Goal: Find specific page/section: Find specific page/section

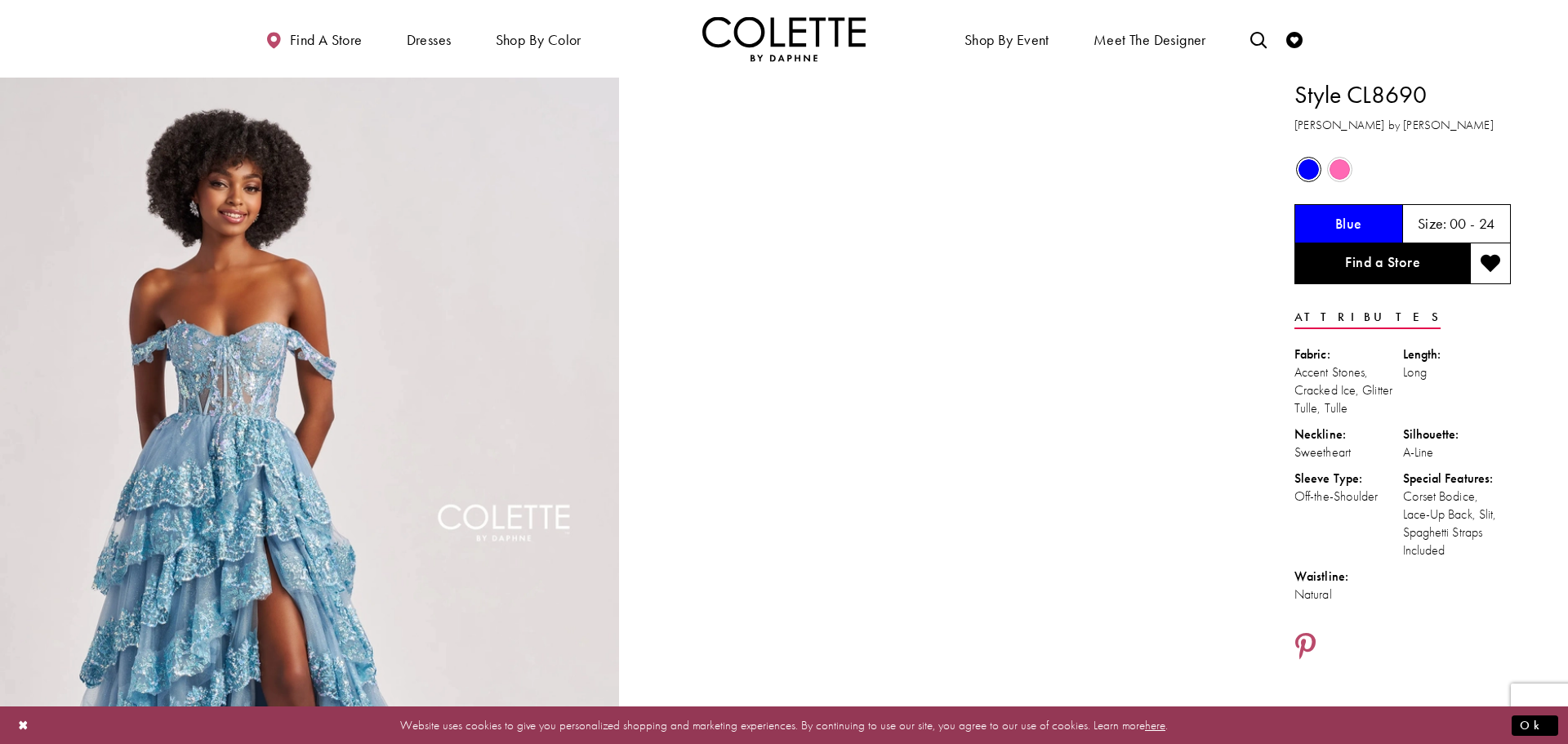
click at [1339, 174] on span "Product color controls state depends on size chosen" at bounding box center [1340, 170] width 21 height 21
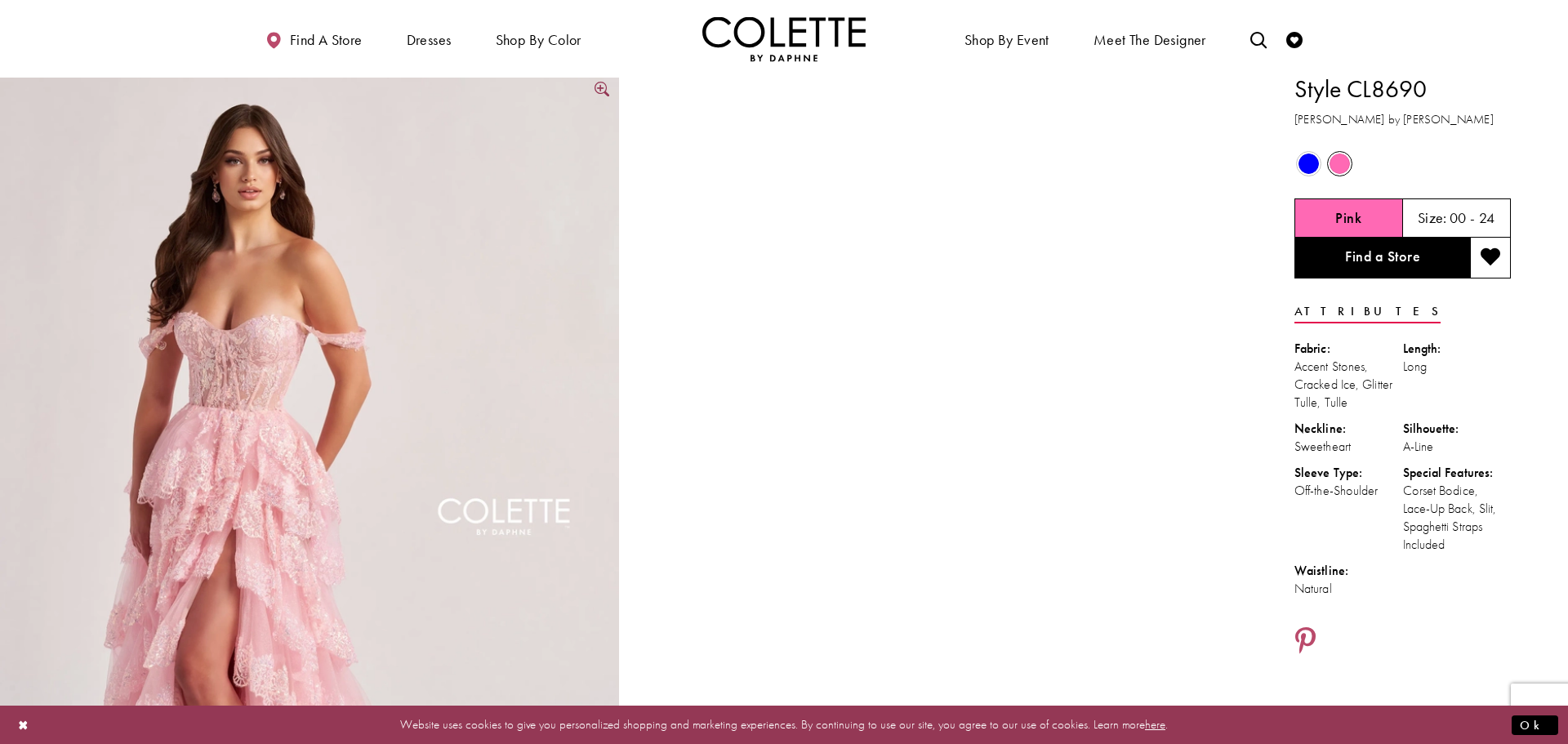
scroll to position [7, 0]
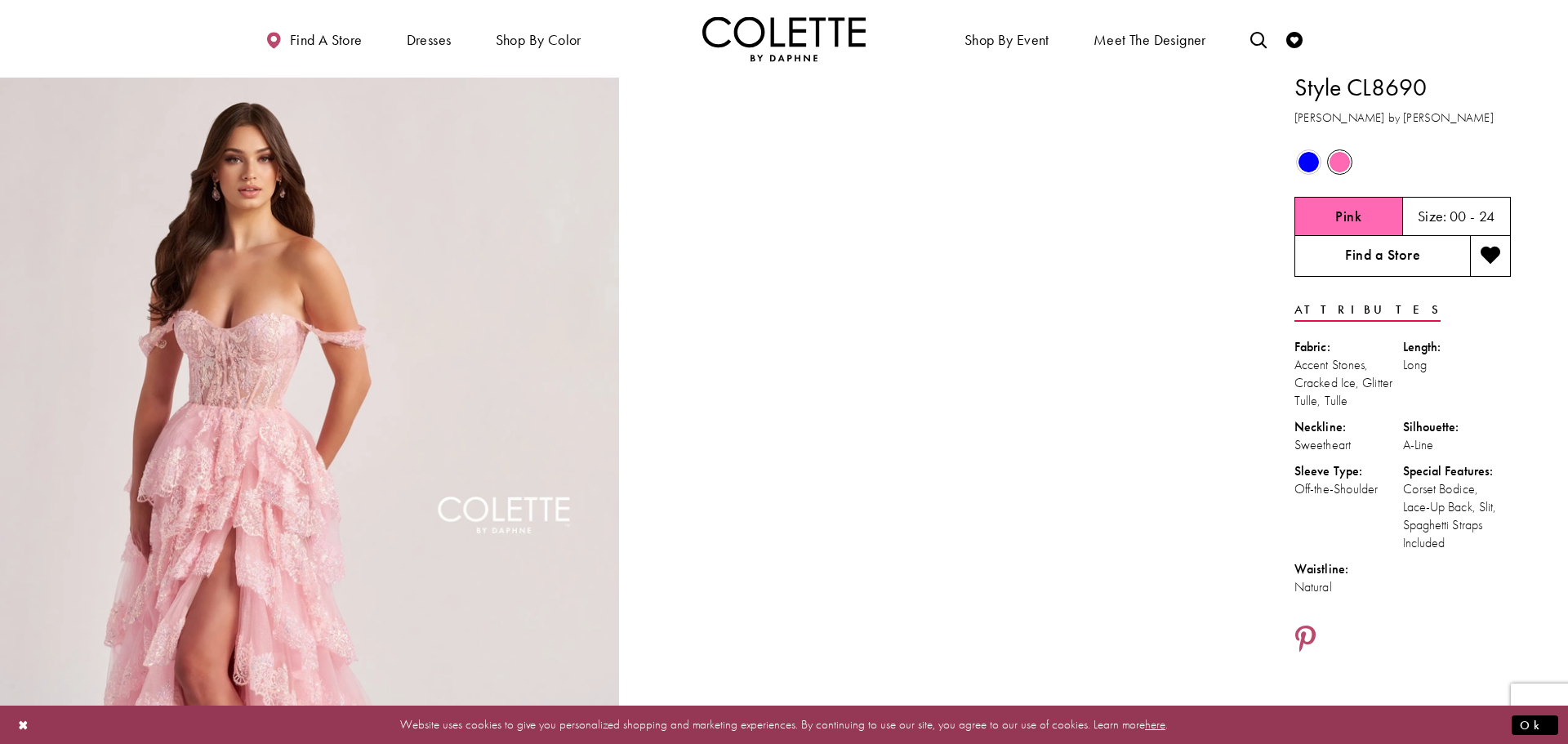
click at [1398, 260] on link "Find a Store" at bounding box center [1382, 256] width 175 height 41
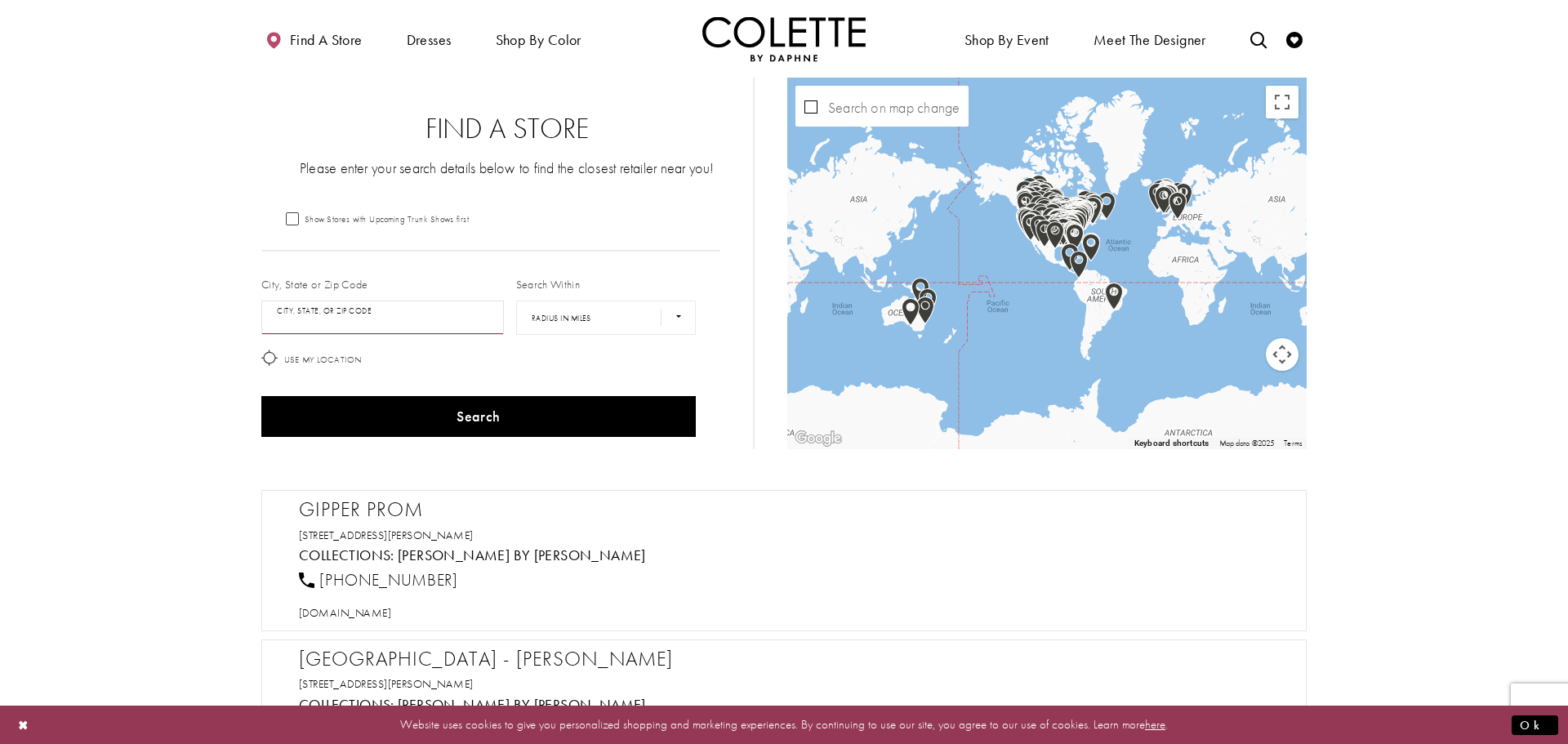
click at [323, 324] on input "City, State, or ZIP Code" at bounding box center [382, 317] width 243 height 34
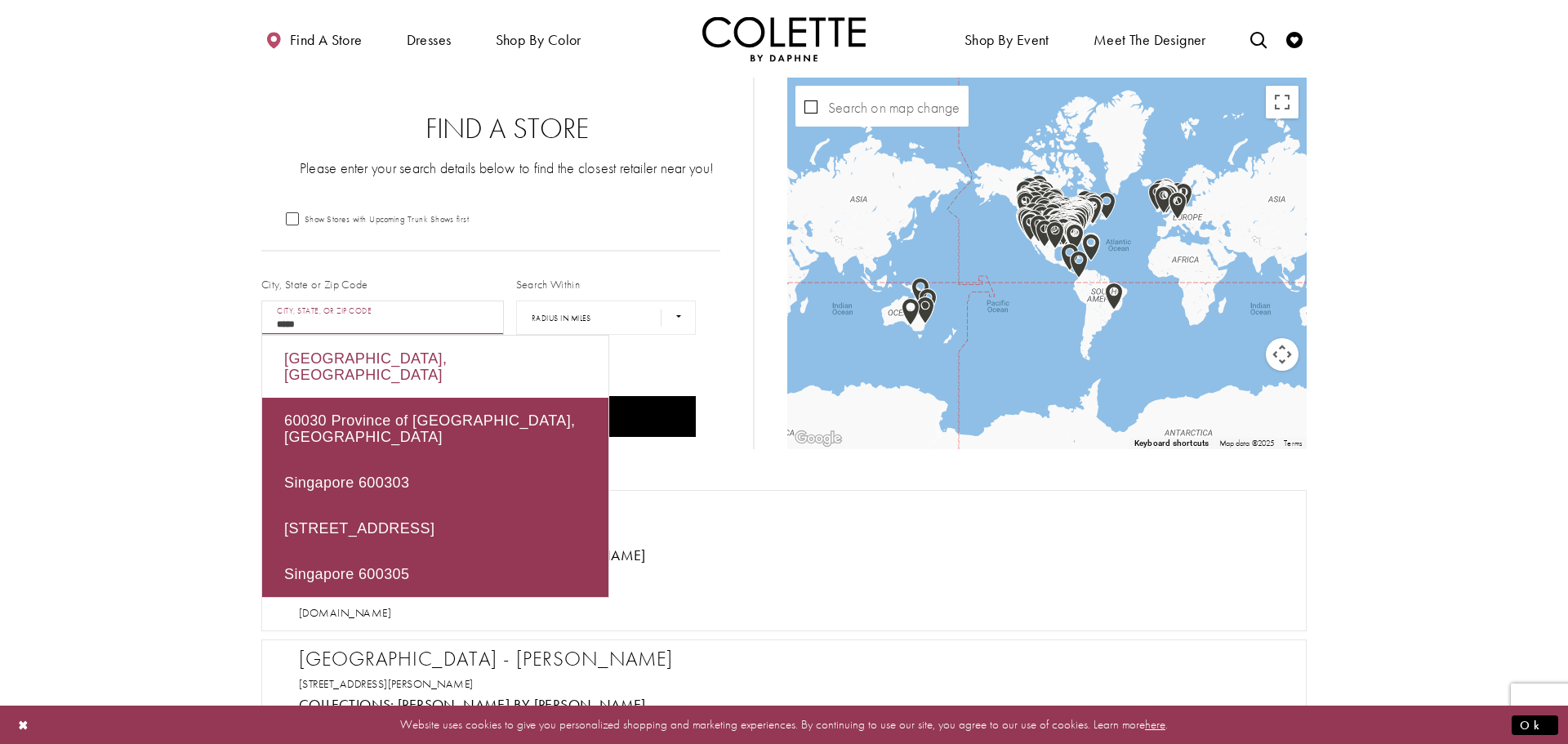
click at [498, 366] on div "Third Lake, IL 60030, USA" at bounding box center [435, 366] width 346 height 62
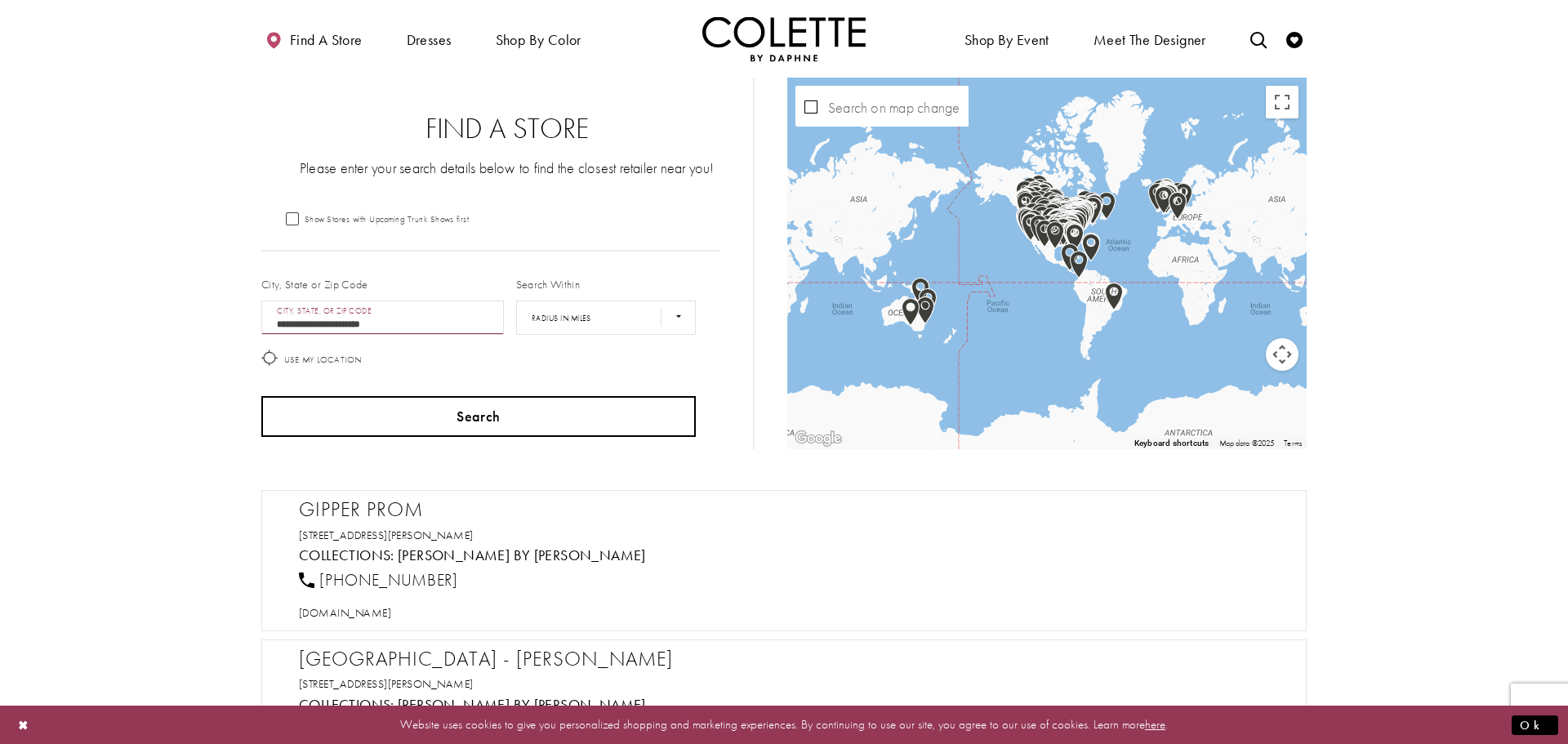
type input "**********"
click at [487, 416] on button "Search" at bounding box center [479, 417] width 435 height 41
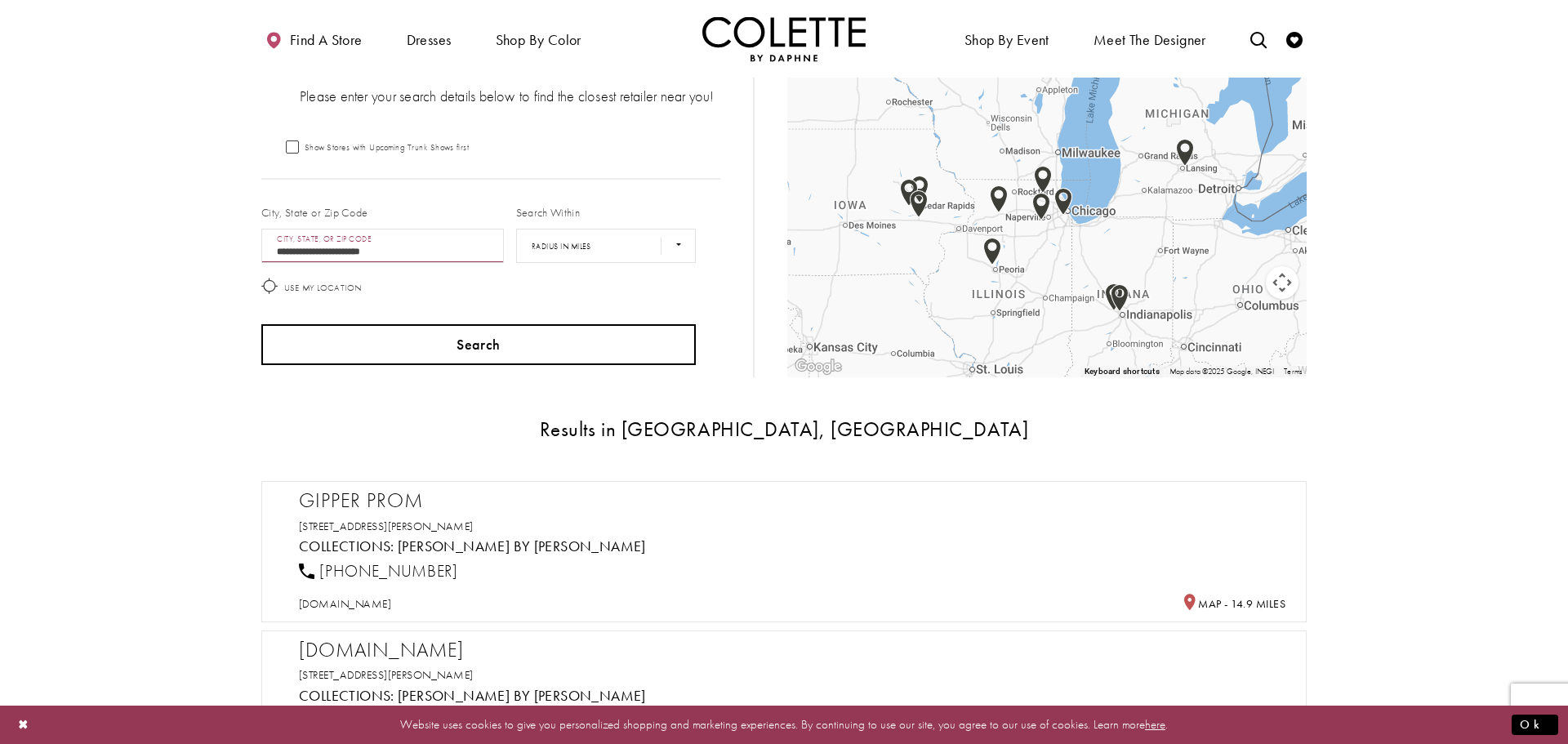
scroll to position [74, 0]
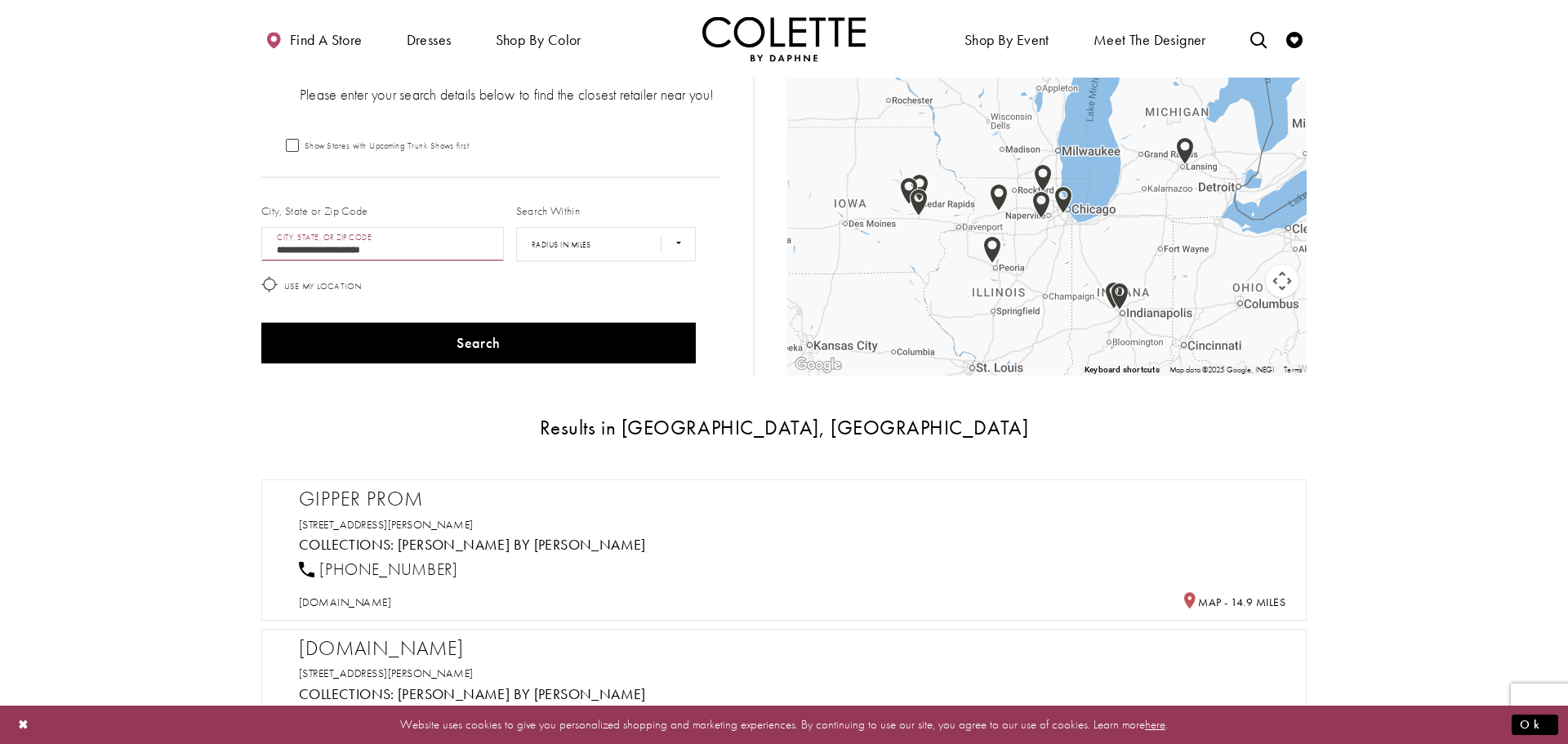
click at [605, 545] on h5 "Collections: Colette by Daphne" at bounding box center [793, 544] width 987 height 17
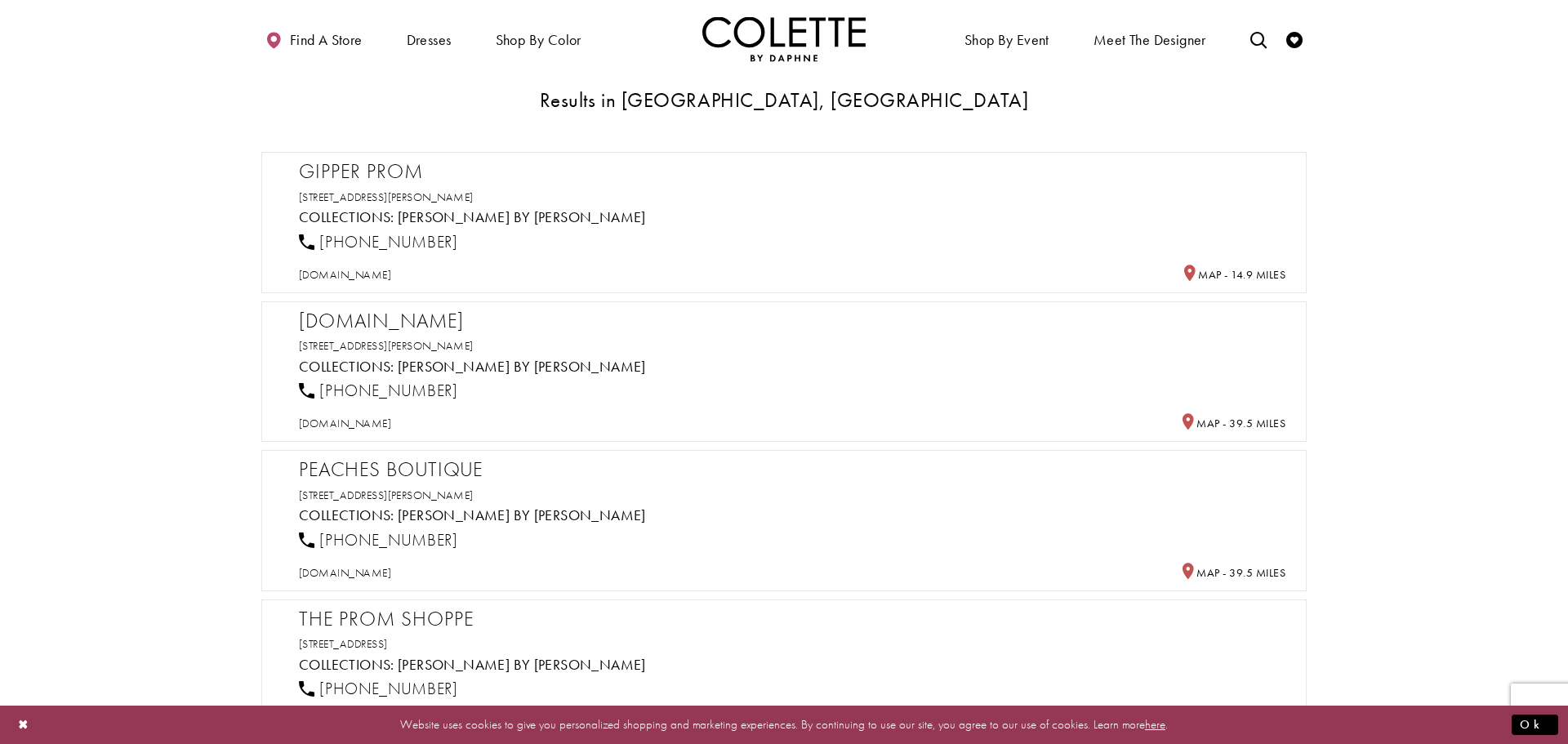
scroll to position [404, 0]
click at [548, 379] on div "1 (877) 299-3786" at bounding box center [792, 389] width 999 height 36
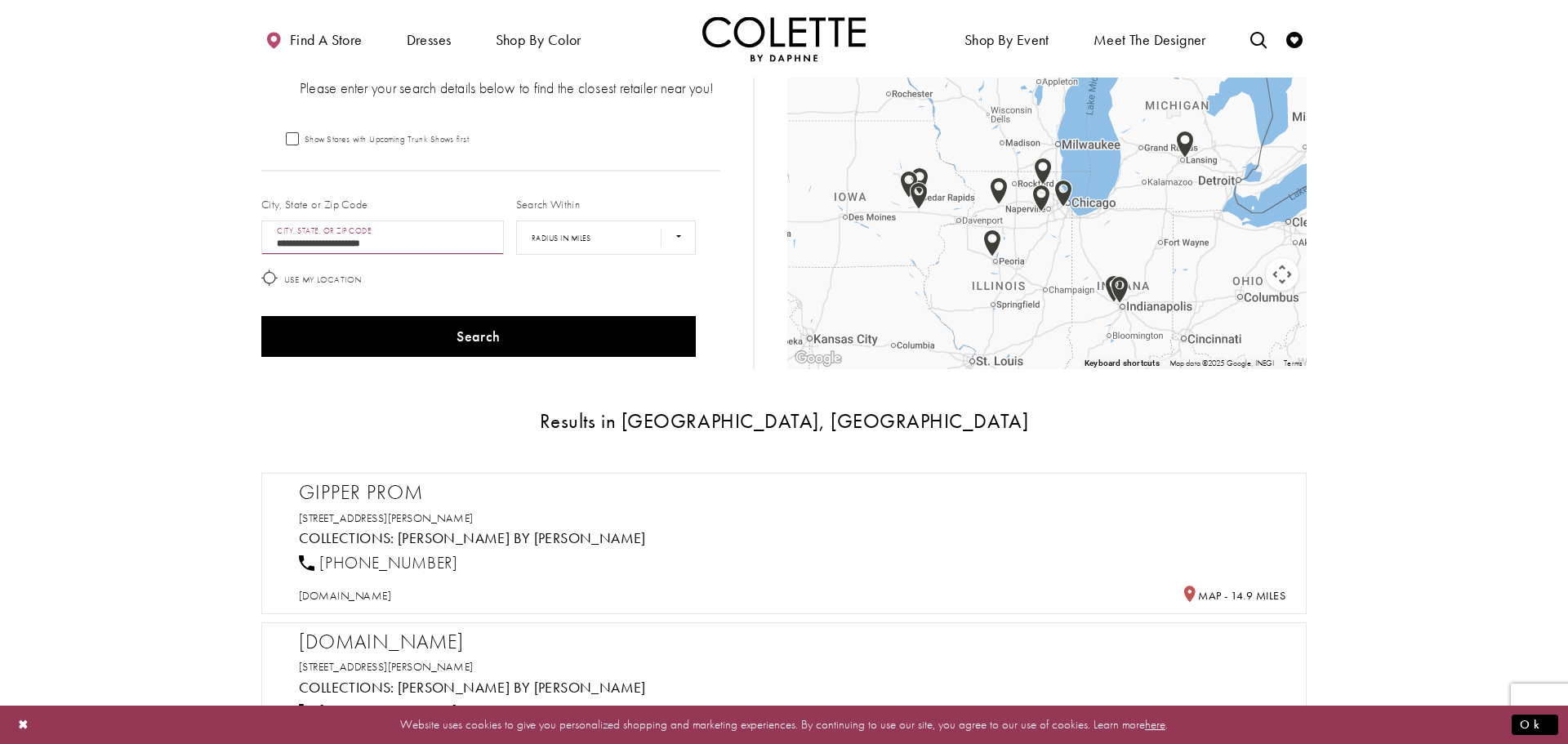
scroll to position [0, 0]
